Goal: Information Seeking & Learning: Learn about a topic

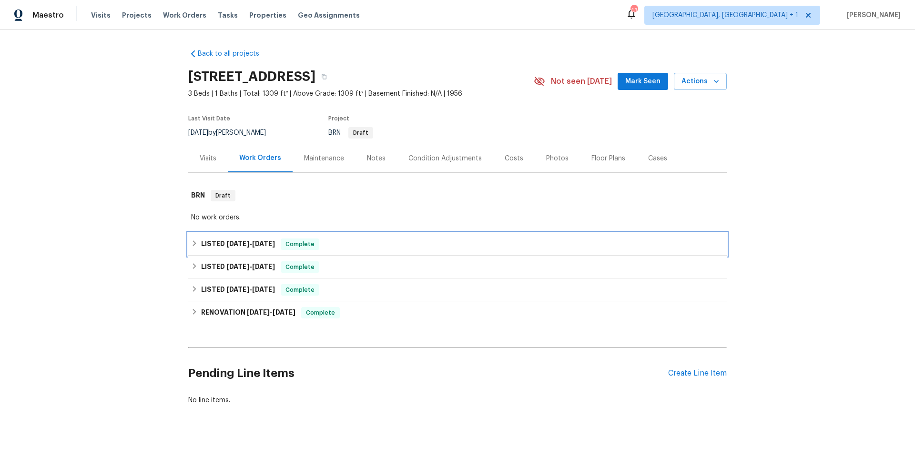
click at [389, 246] on div "LISTED [DATE] - [DATE] Complete" at bounding box center [457, 244] width 533 height 11
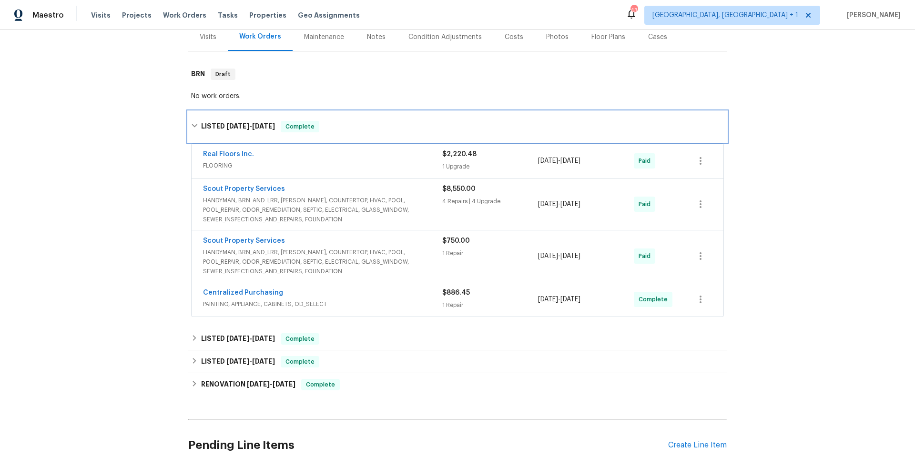
scroll to position [151, 0]
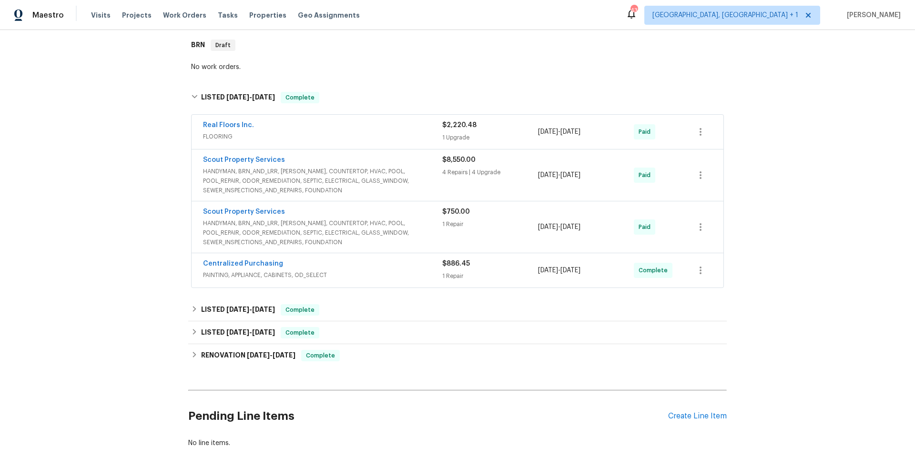
click at [414, 167] on span "HANDYMAN, BRN_AND_LRR, [PERSON_NAME], COUNTERTOP, HVAC, POOL, POOL_REPAIR, ODOR…" at bounding box center [322, 181] width 239 height 29
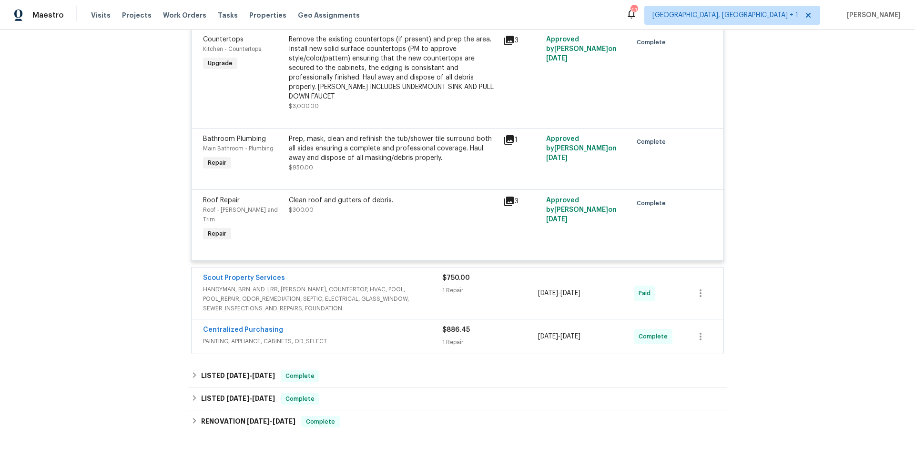
scroll to position [934, 0]
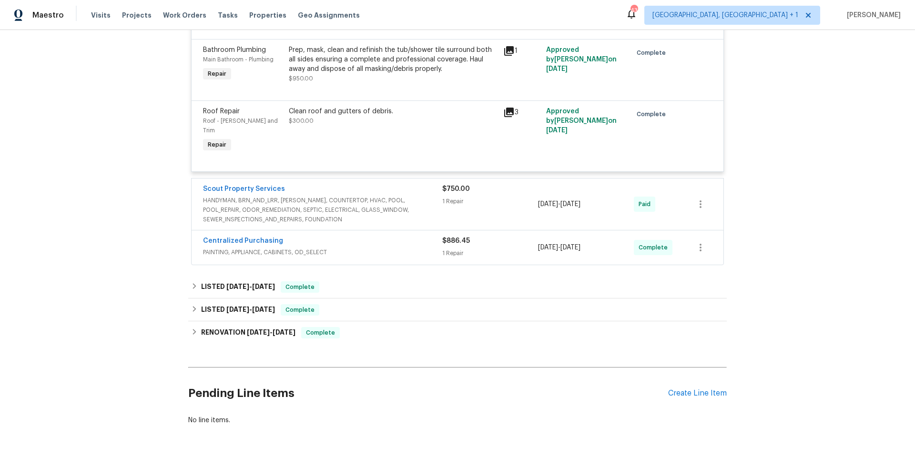
click at [426, 196] on span "HANDYMAN, BRN_AND_LRR, [PERSON_NAME], COUNTERTOP, HVAC, POOL, POOL_REPAIR, ODOR…" at bounding box center [322, 210] width 239 height 29
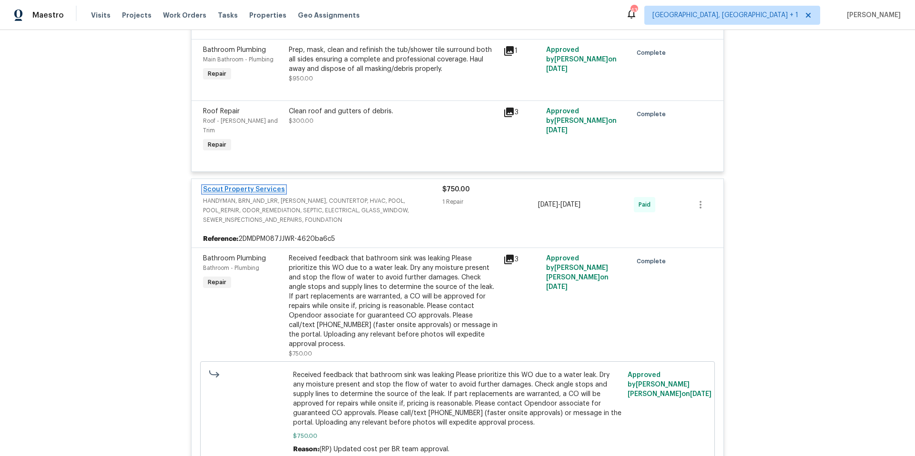
click at [242, 186] on link "Scout Property Services" at bounding box center [244, 189] width 82 height 7
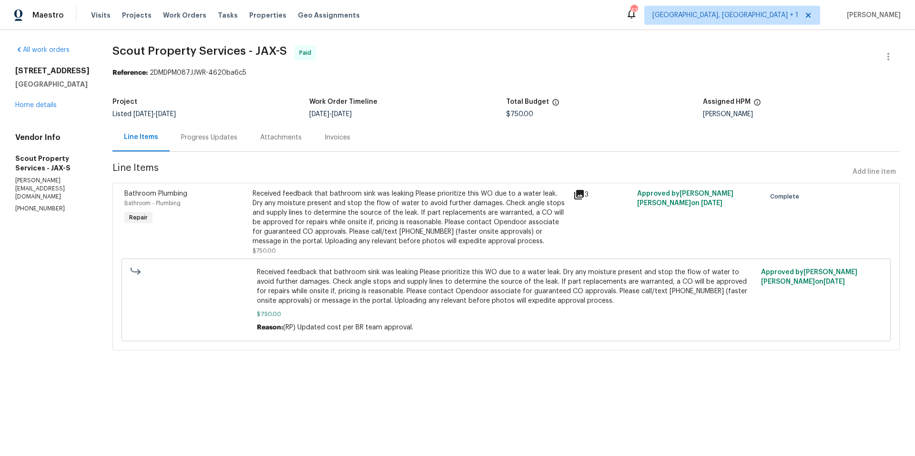
click at [574, 195] on icon at bounding box center [579, 195] width 10 height 10
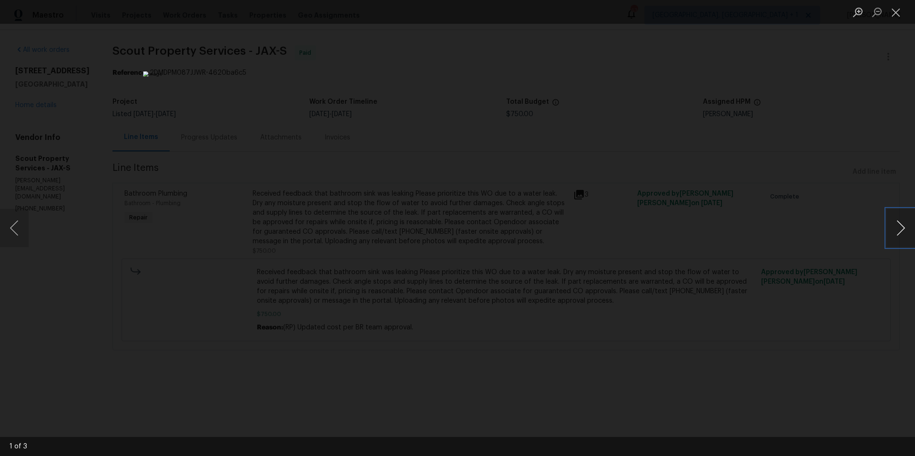
click at [893, 231] on button "Next image" at bounding box center [900, 228] width 29 height 38
click at [896, 9] on button "Close lightbox" at bounding box center [895, 12] width 19 height 17
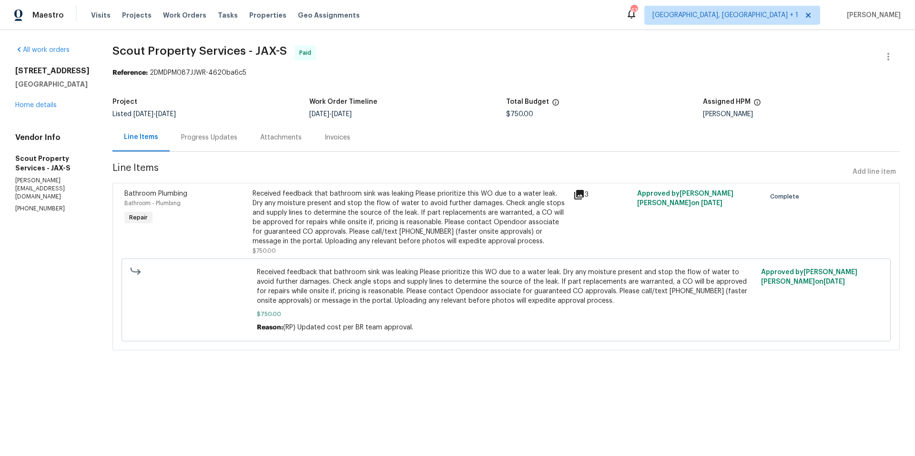
click at [188, 136] on div "Progress Updates" at bounding box center [209, 138] width 56 height 10
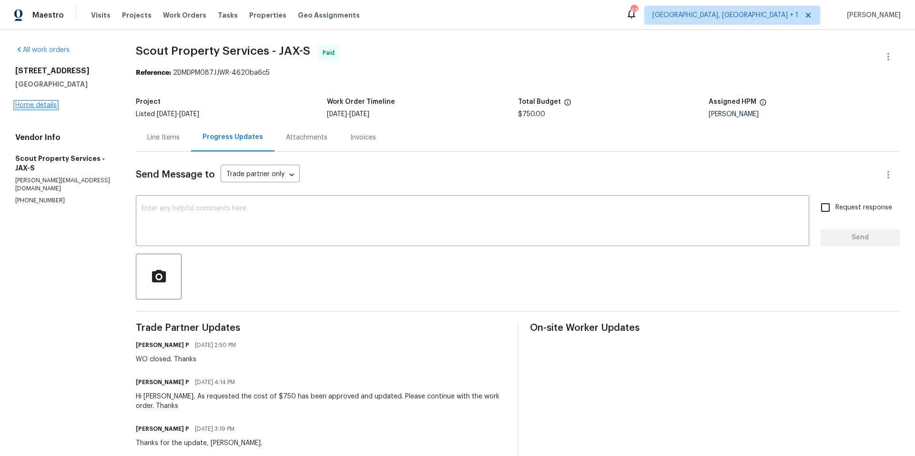
click at [34, 105] on link "Home details" at bounding box center [35, 105] width 41 height 7
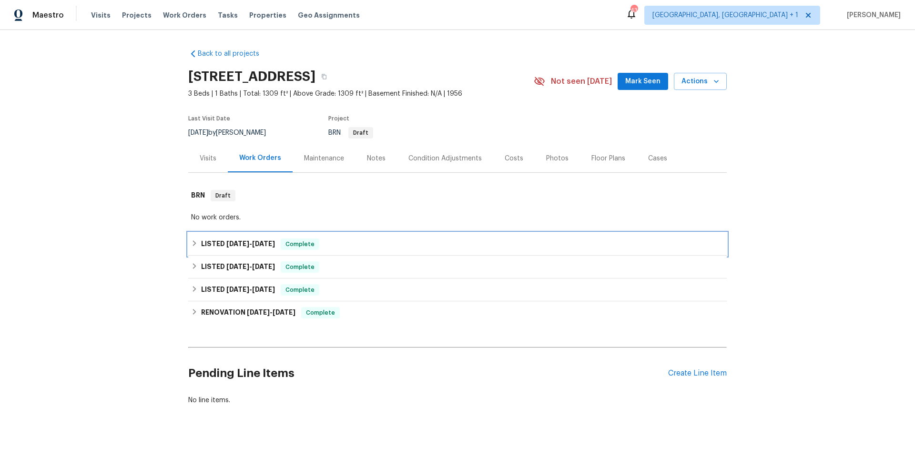
click at [361, 242] on div "LISTED [DATE] - [DATE] Complete" at bounding box center [457, 244] width 533 height 11
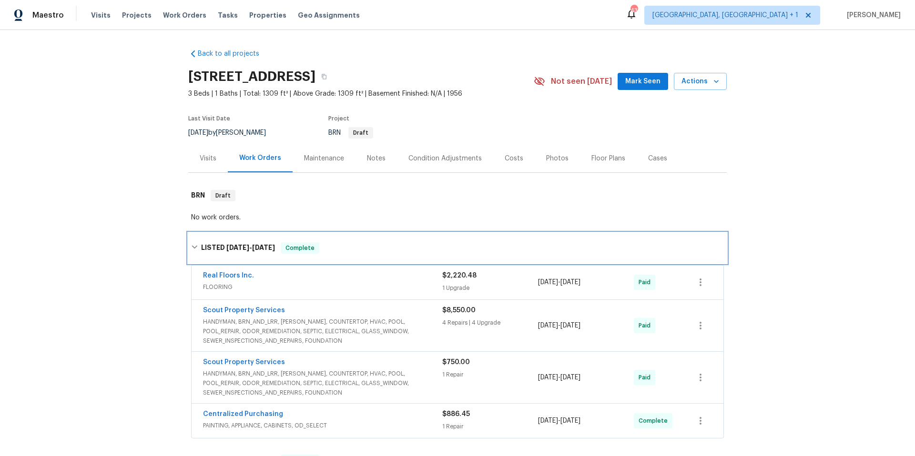
scroll to position [178, 0]
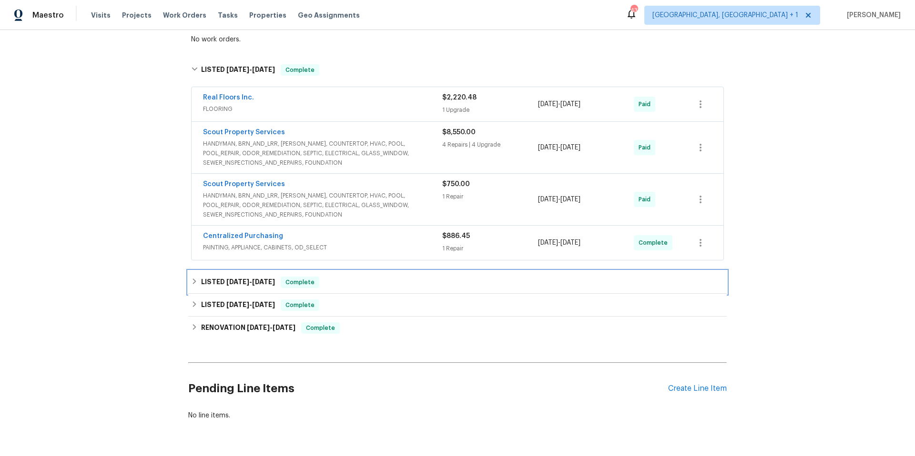
click at [347, 284] on div "LISTED [DATE] - [DATE] Complete" at bounding box center [457, 282] width 533 height 11
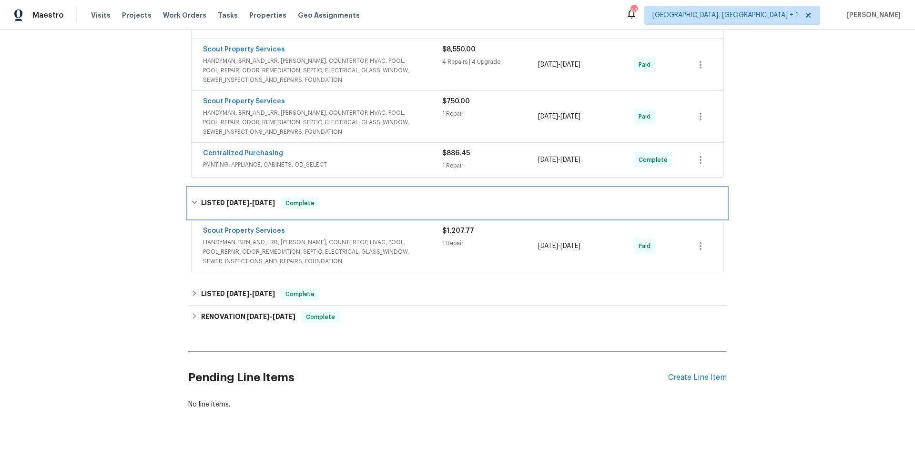
scroll to position [262, 0]
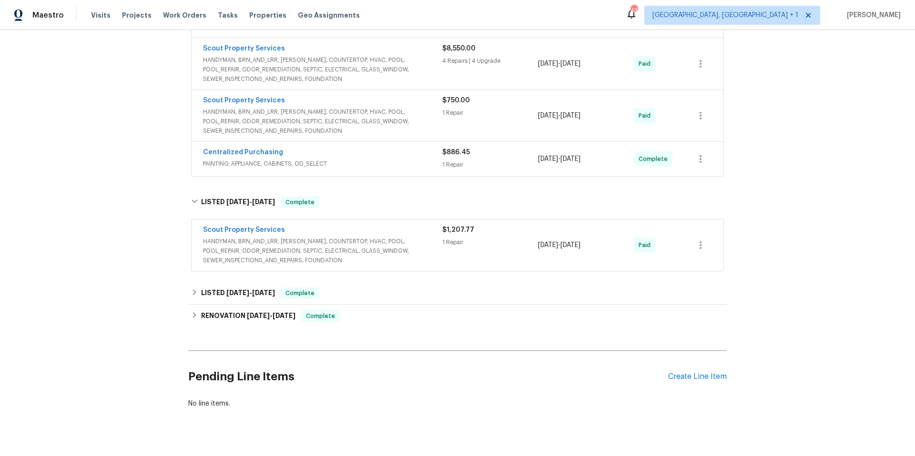
click at [382, 233] on div "Scout Property Services" at bounding box center [322, 230] width 239 height 11
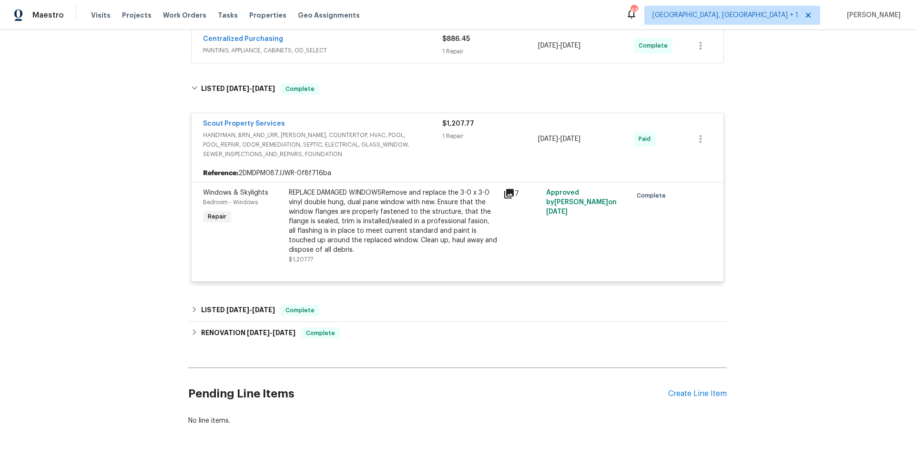
scroll to position [417, 0]
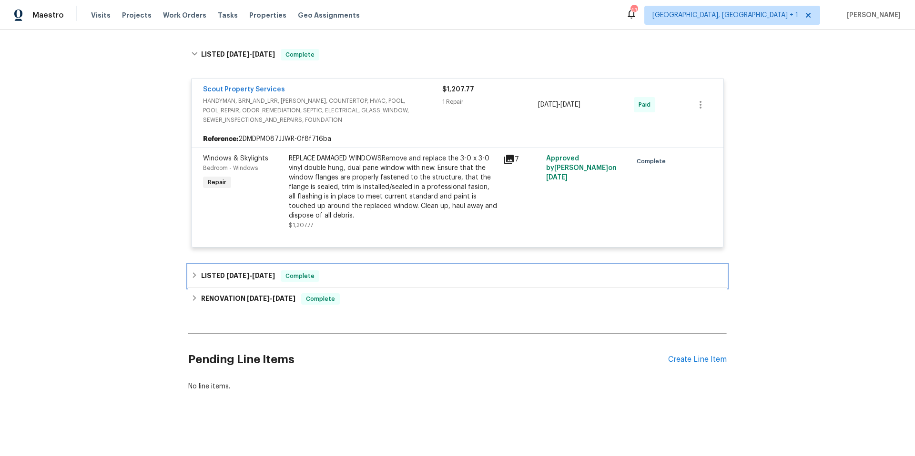
click at [363, 271] on div "LISTED [DATE] - [DATE] Complete" at bounding box center [457, 276] width 533 height 11
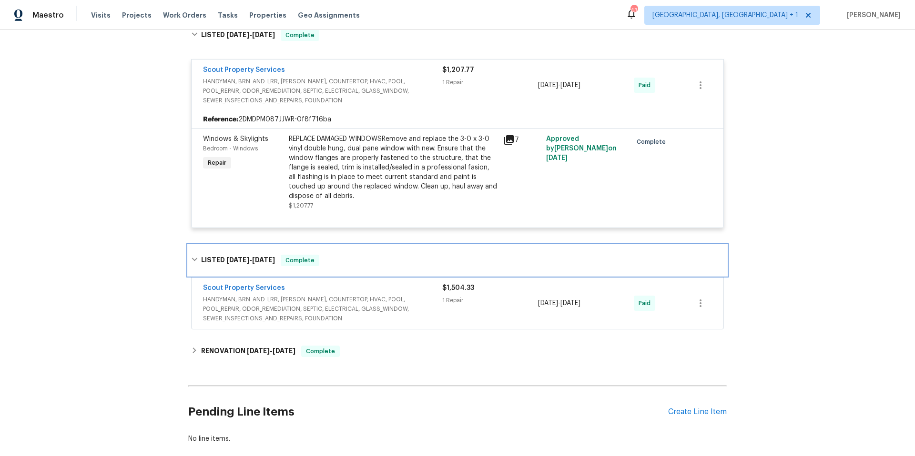
scroll to position [430, 0]
click at [392, 287] on div "Scout Property Services" at bounding box center [322, 288] width 239 height 11
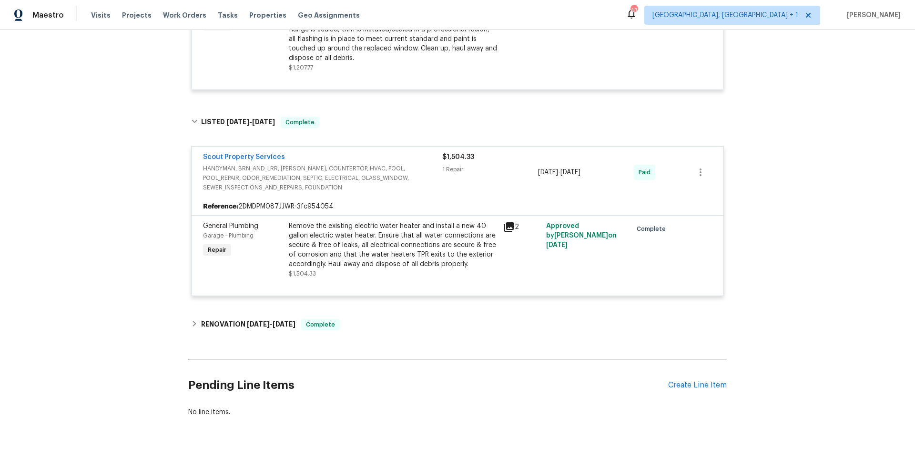
scroll to position [600, 0]
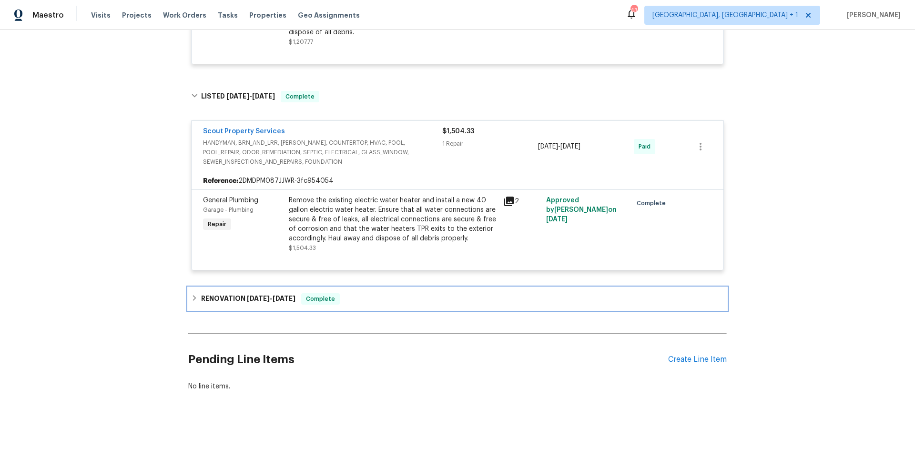
click at [380, 296] on div "RENOVATION [DATE] - [DATE] Complete" at bounding box center [457, 298] width 533 height 11
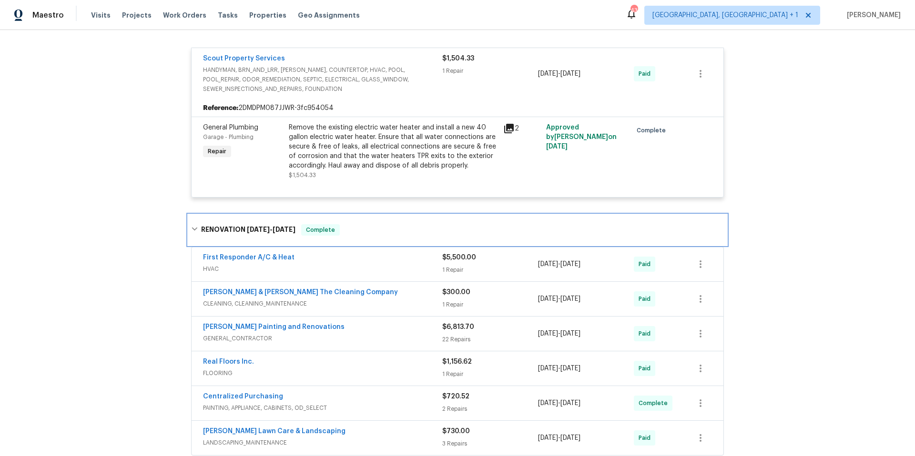
scroll to position [783, 0]
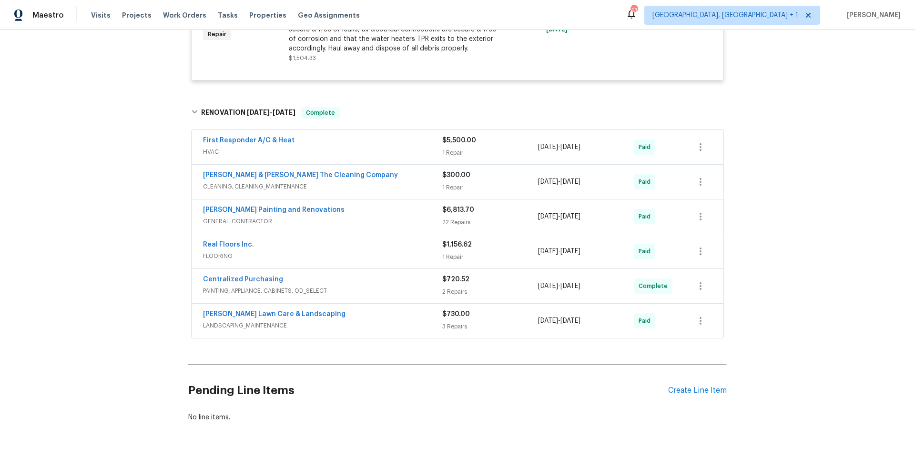
click at [373, 222] on span "GENERAL_CONTRACTOR" at bounding box center [322, 222] width 239 height 10
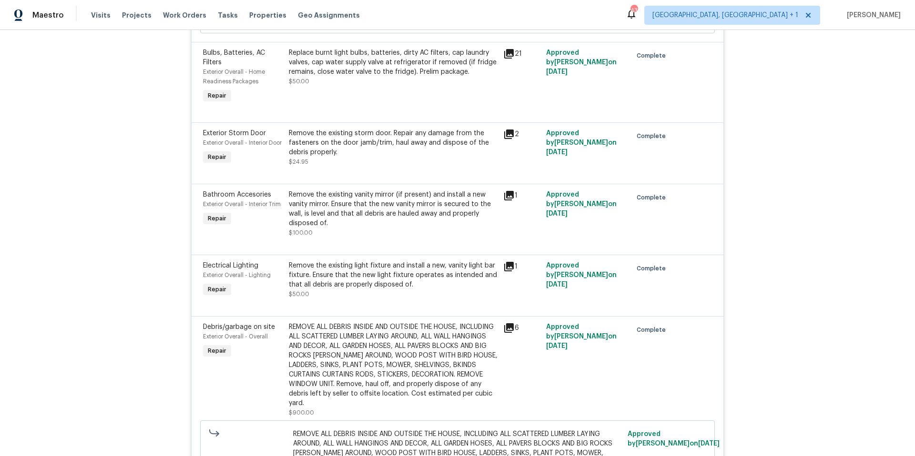
scroll to position [1471, 0]
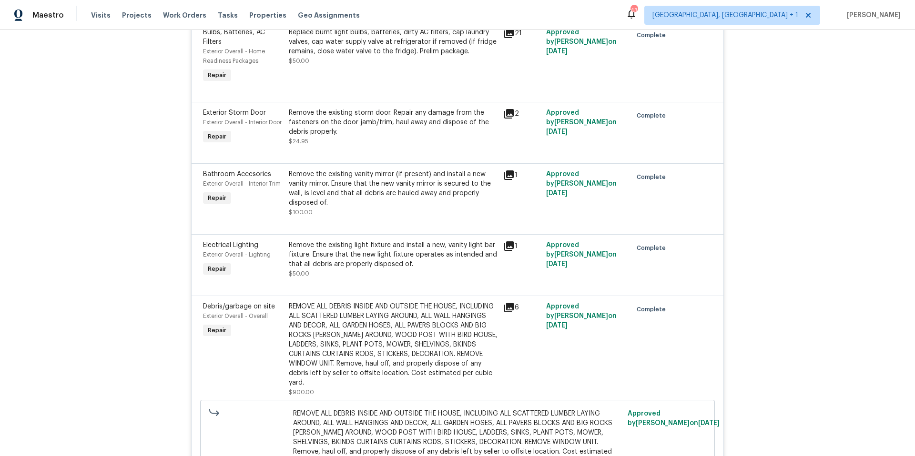
click at [508, 109] on icon at bounding box center [509, 114] width 10 height 10
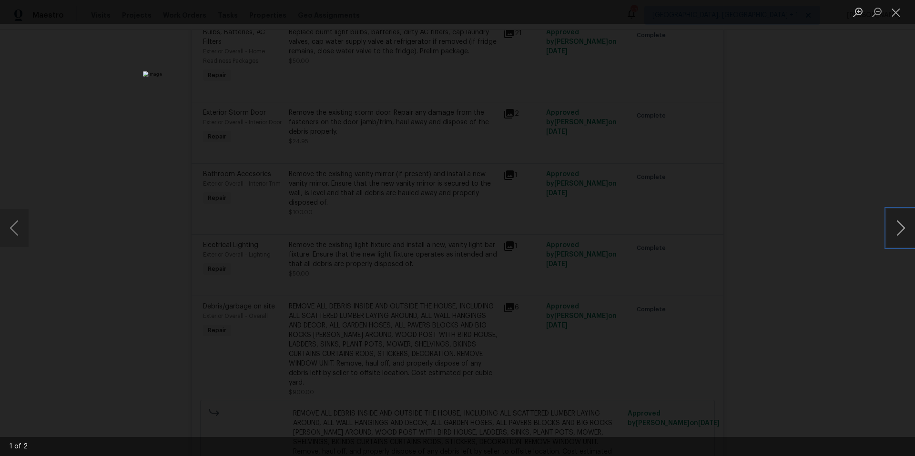
click at [897, 230] on button "Next image" at bounding box center [900, 228] width 29 height 38
click at [892, 15] on button "Close lightbox" at bounding box center [895, 12] width 19 height 17
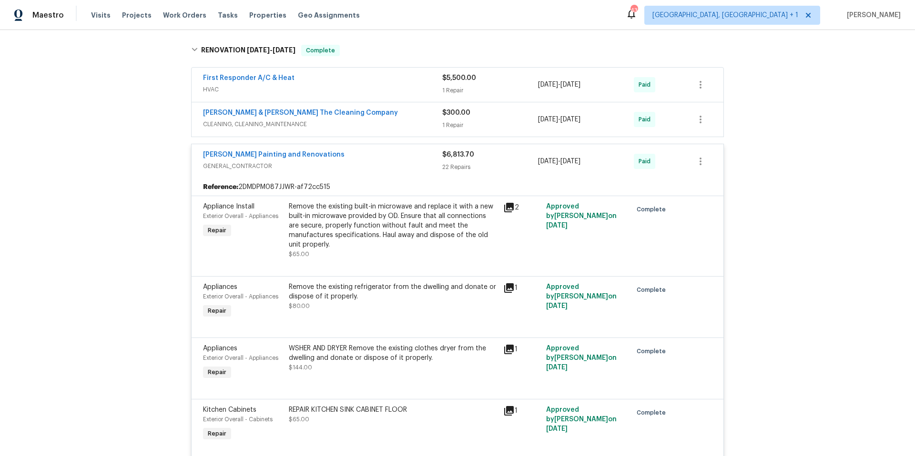
scroll to position [844, 0]
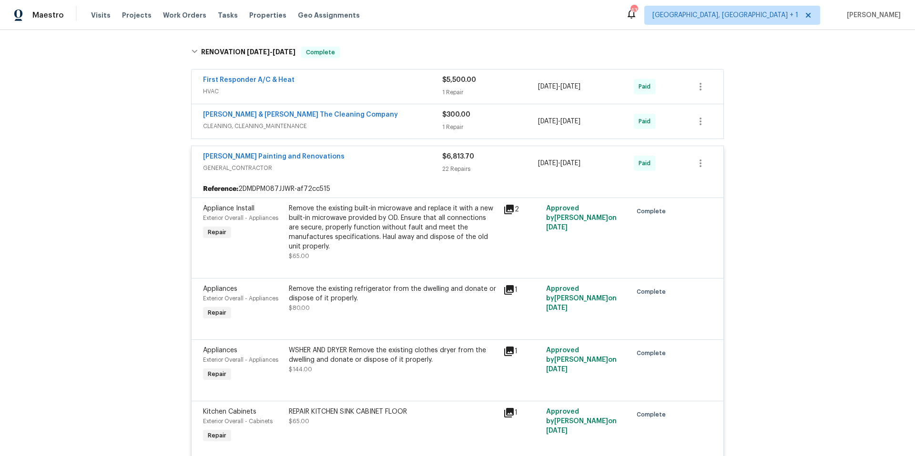
click at [341, 156] on div "[PERSON_NAME] Painting and Renovations" at bounding box center [322, 157] width 239 height 11
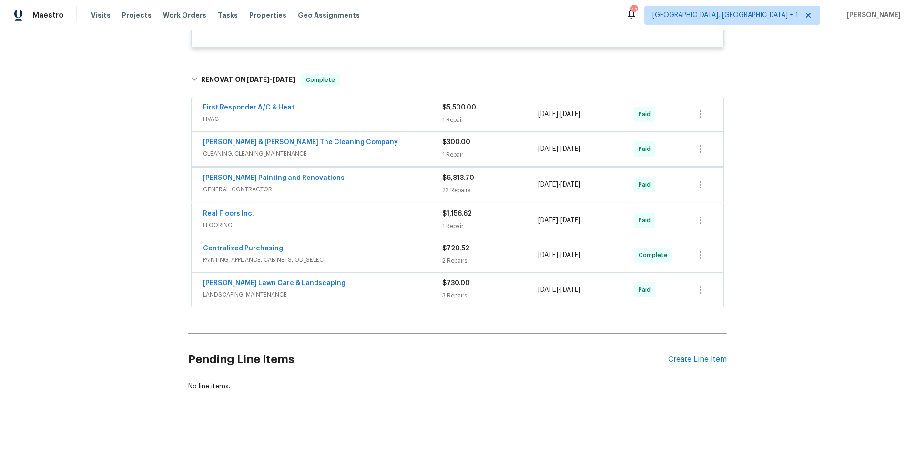
scroll to position [821, 0]
click at [340, 108] on div "First Responder A/C & Heat" at bounding box center [322, 110] width 239 height 11
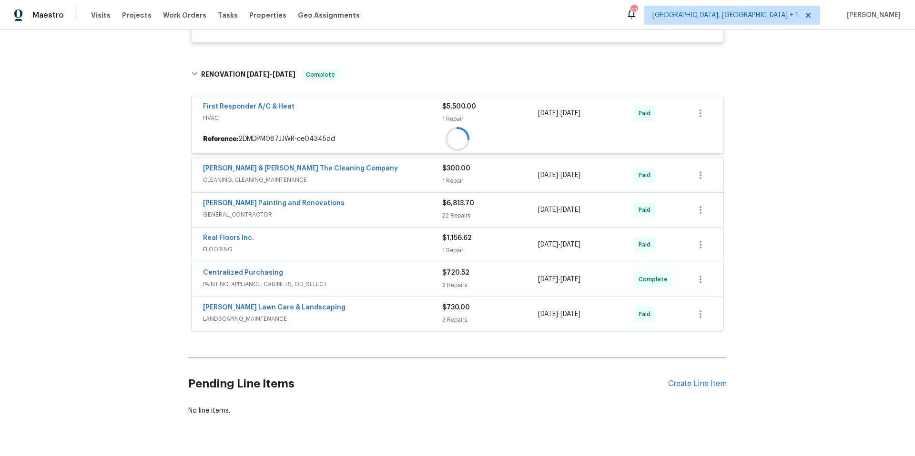
scroll to position [844, 0]
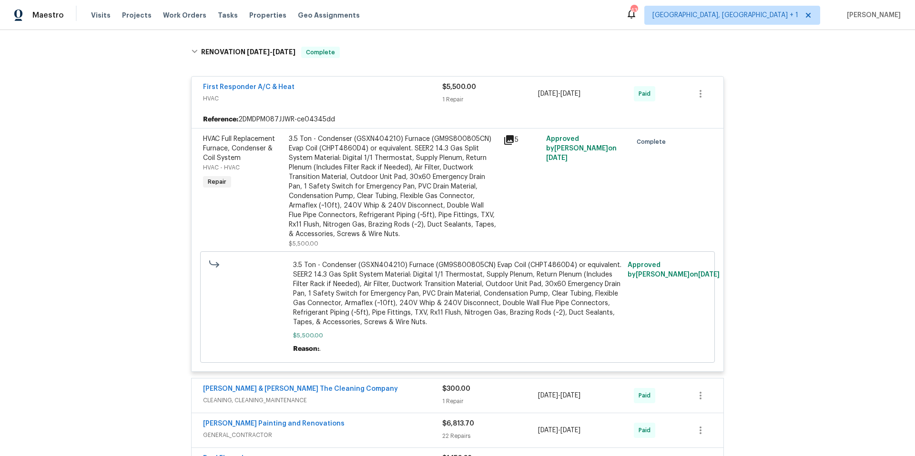
click at [379, 96] on span "HVAC" at bounding box center [322, 99] width 239 height 10
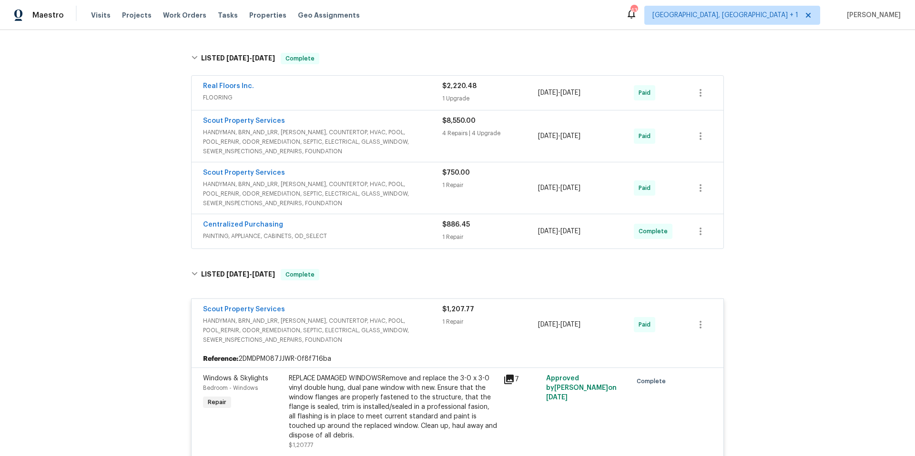
scroll to position [188, 0]
click at [360, 178] on div "Scout Property Services" at bounding box center [322, 175] width 239 height 11
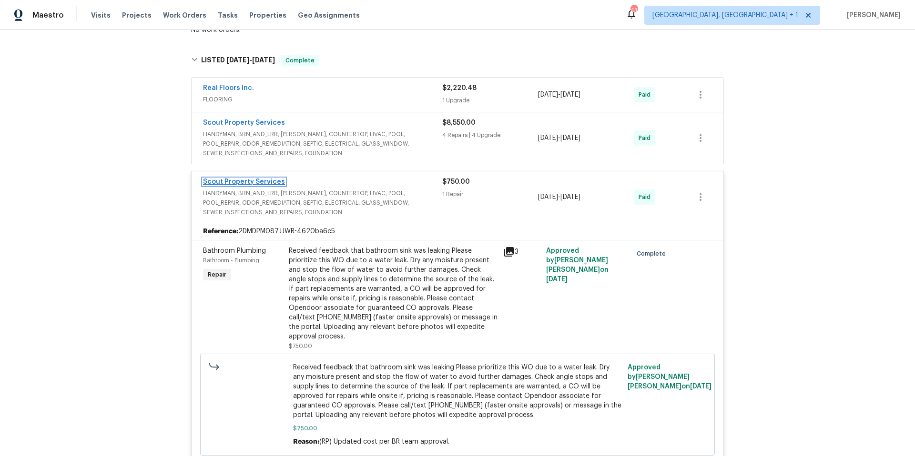
click at [266, 180] on link "Scout Property Services" at bounding box center [244, 182] width 82 height 7
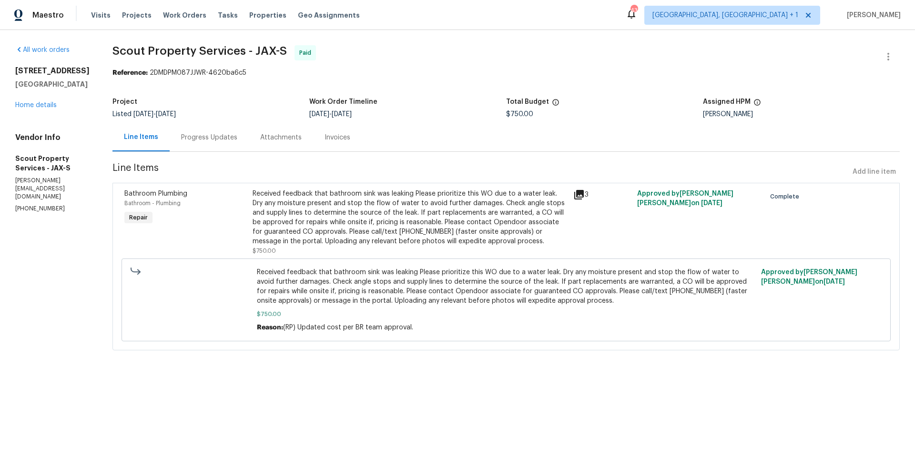
click at [193, 135] on div "Progress Updates" at bounding box center [209, 138] width 56 height 10
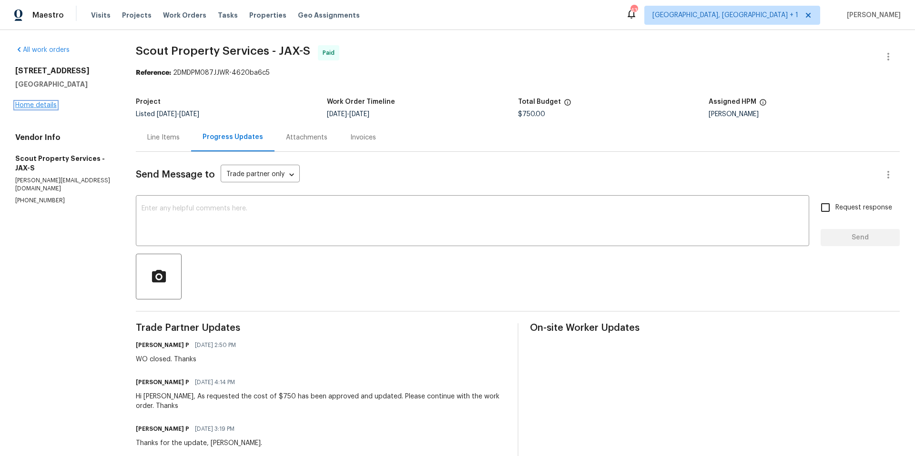
click at [46, 104] on link "Home details" at bounding box center [35, 105] width 41 height 7
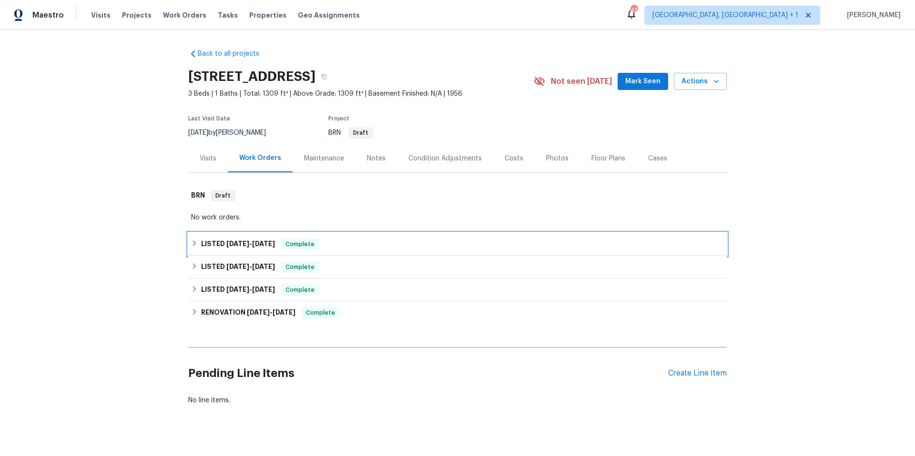
click at [348, 250] on div "LISTED [DATE] - [DATE] Complete" at bounding box center [457, 244] width 538 height 23
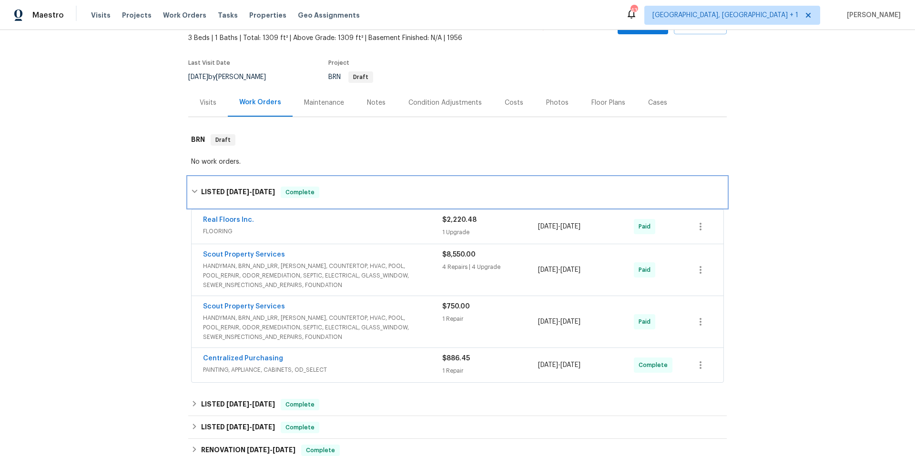
scroll to position [60, 0]
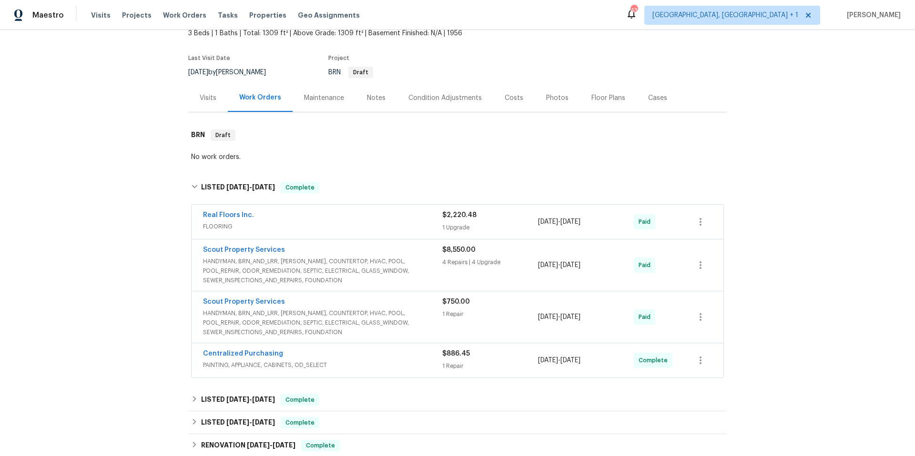
click at [421, 262] on span "HANDYMAN, BRN_AND_LRR, [PERSON_NAME], COUNTERTOP, HVAC, POOL, POOL_REPAIR, ODOR…" at bounding box center [322, 271] width 239 height 29
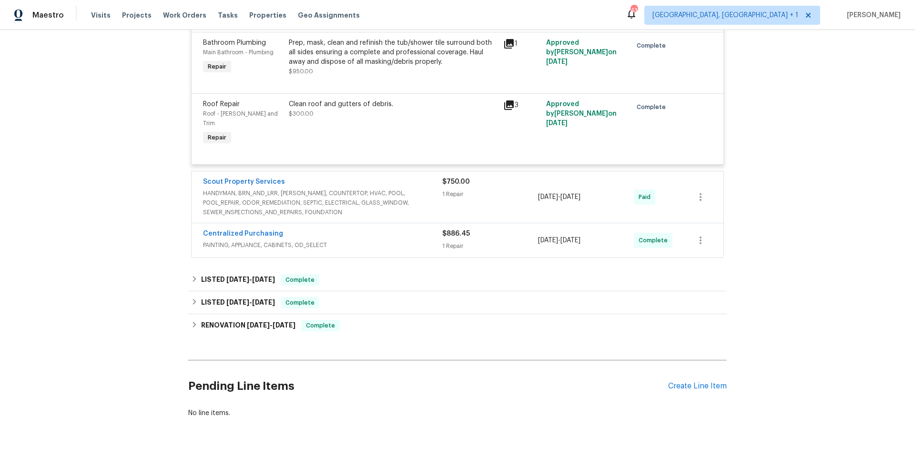
scroll to position [943, 0]
